Goal: Transaction & Acquisition: Subscribe to service/newsletter

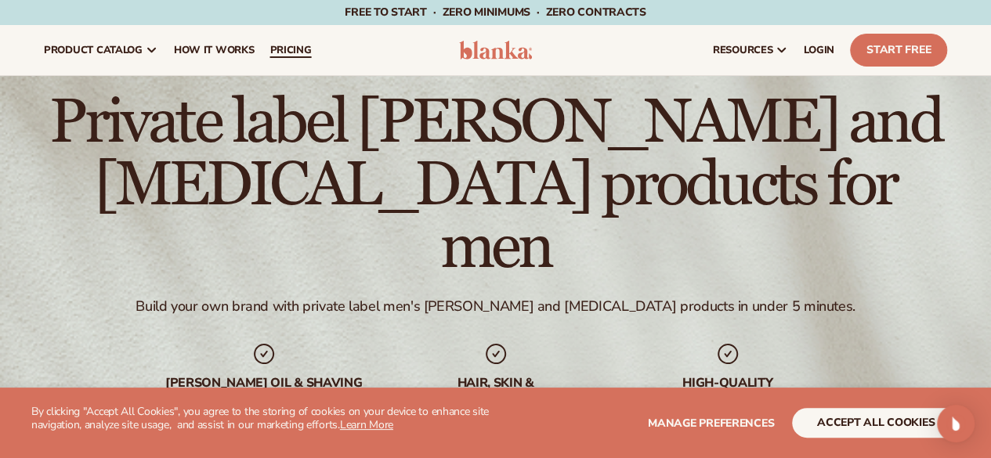
click at [295, 51] on span "pricing" at bounding box center [290, 50] width 42 height 13
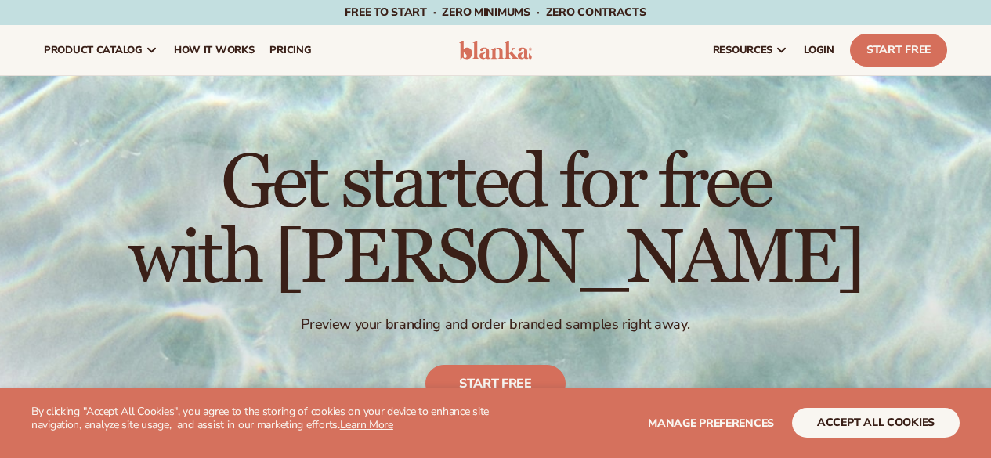
scroll to position [313, 0]
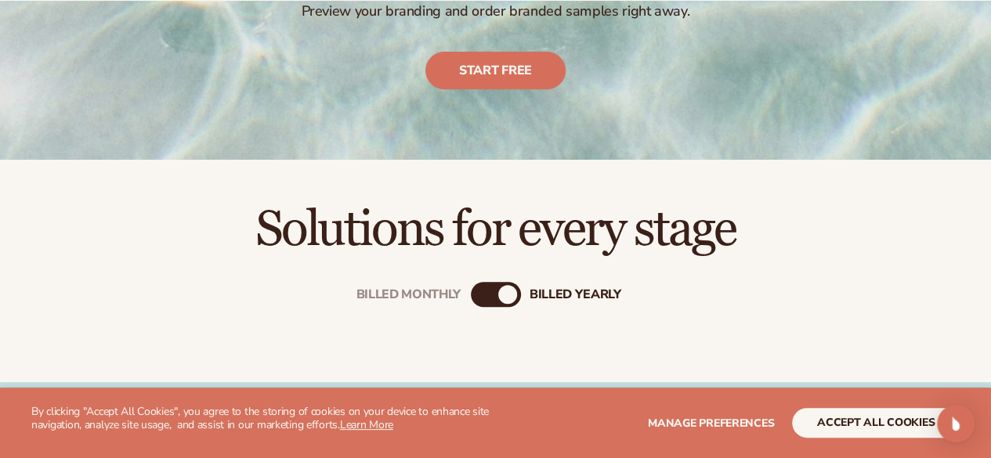
click at [485, 75] on link "Start free" at bounding box center [495, 71] width 140 height 38
